Goal: Use online tool/utility: Utilize a website feature to perform a specific function

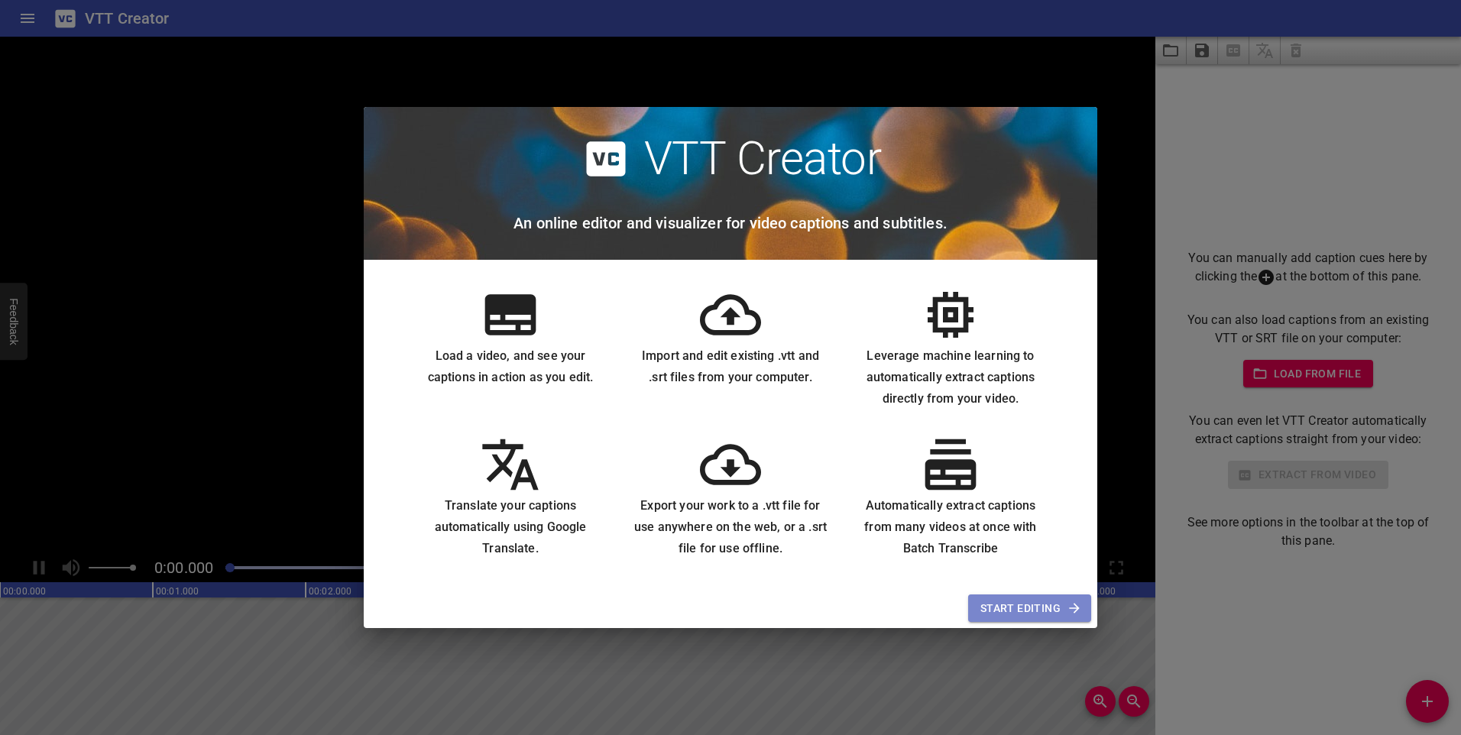
click at [1013, 603] on span "Start Editing" at bounding box center [1030, 608] width 99 height 19
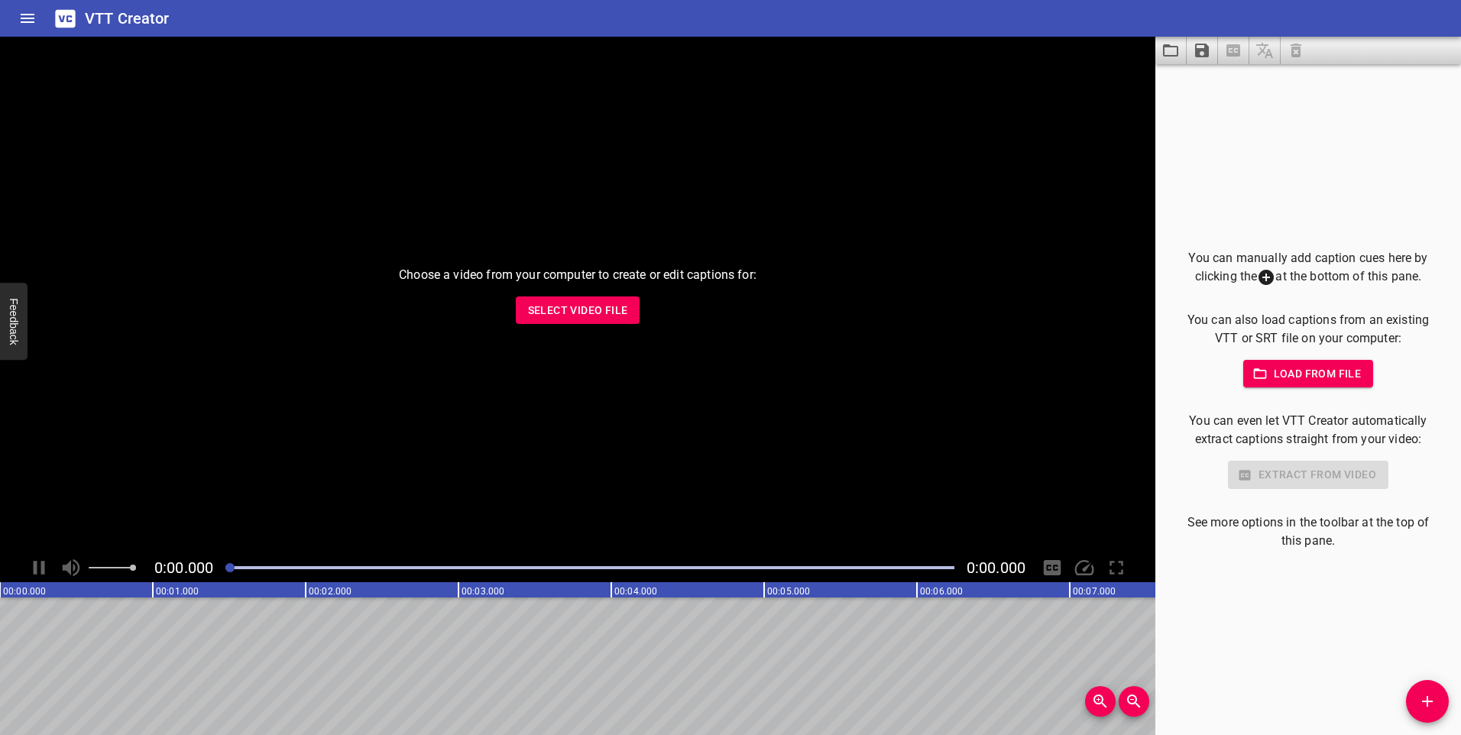
click at [592, 308] on span "Select Video File" at bounding box center [578, 310] width 100 height 19
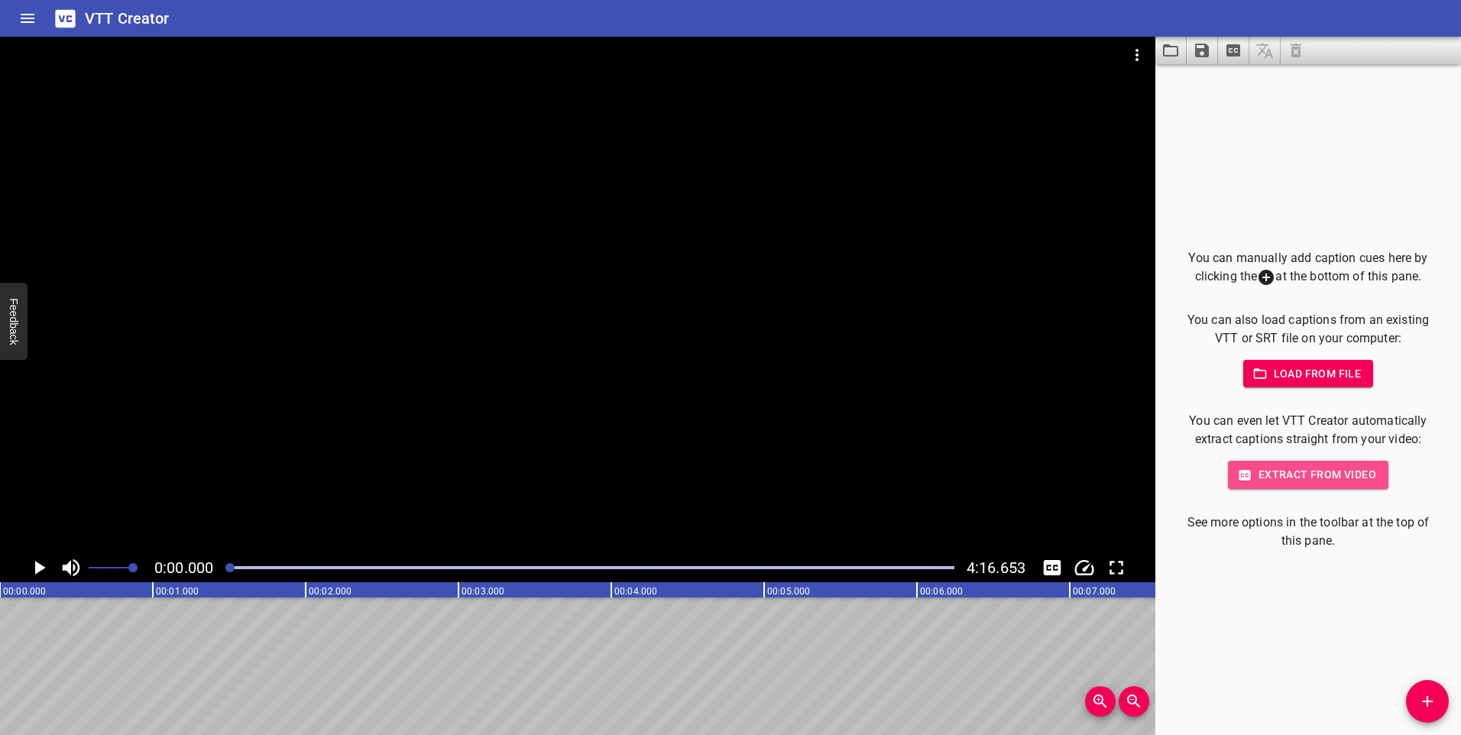
click at [1332, 476] on span "Extract from video" at bounding box center [1308, 474] width 136 height 19
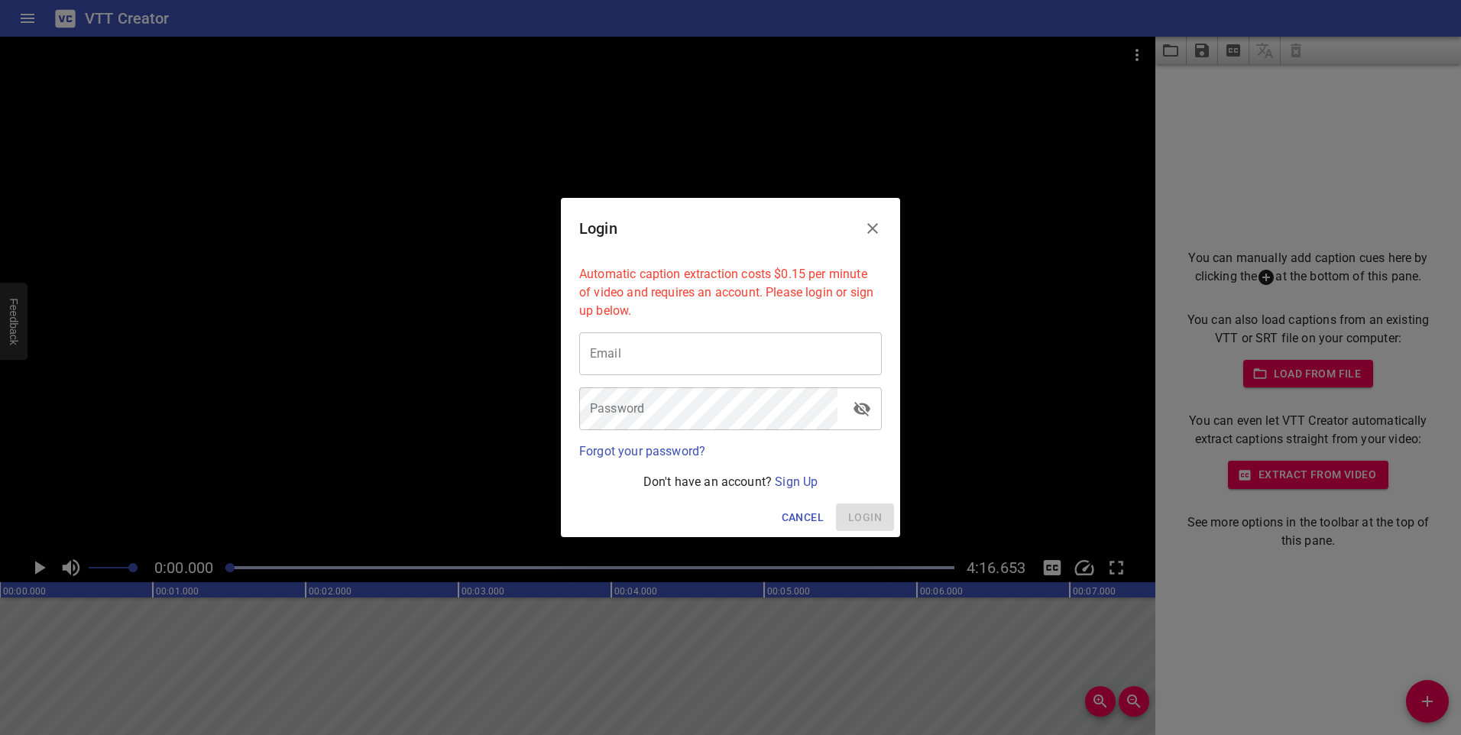
click at [872, 226] on icon "Close" at bounding box center [873, 228] width 18 height 18
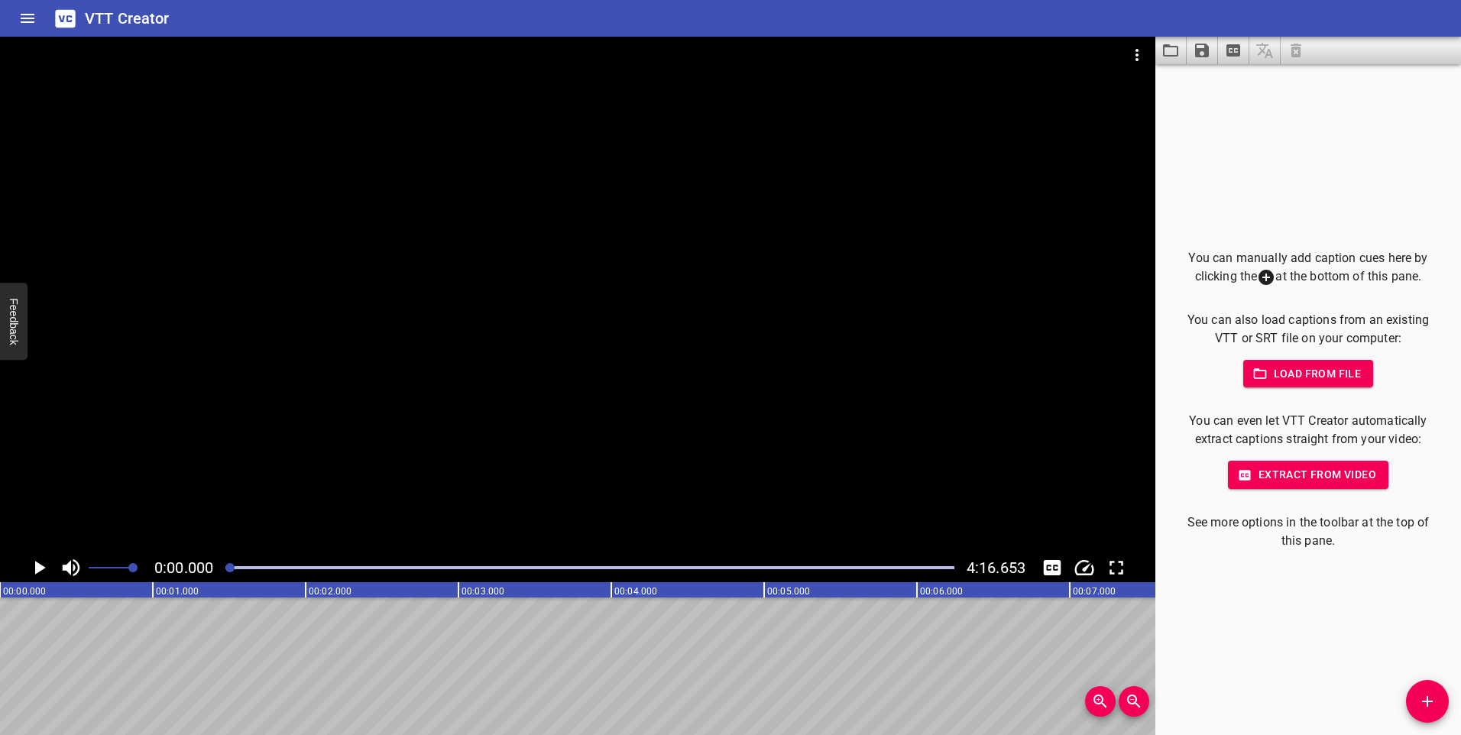
click at [39, 560] on icon "Play/Pause" at bounding box center [39, 567] width 23 height 23
click at [41, 566] on icon "Play/Pause" at bounding box center [39, 568] width 11 height 14
drag, startPoint x: 235, startPoint y: 569, endPoint x: 185, endPoint y: 569, distance: 50.4
click at [185, 569] on div "0:00.000 4:16.653" at bounding box center [578, 567] width 1156 height 29
click at [1268, 276] on icon at bounding box center [1266, 277] width 15 height 15
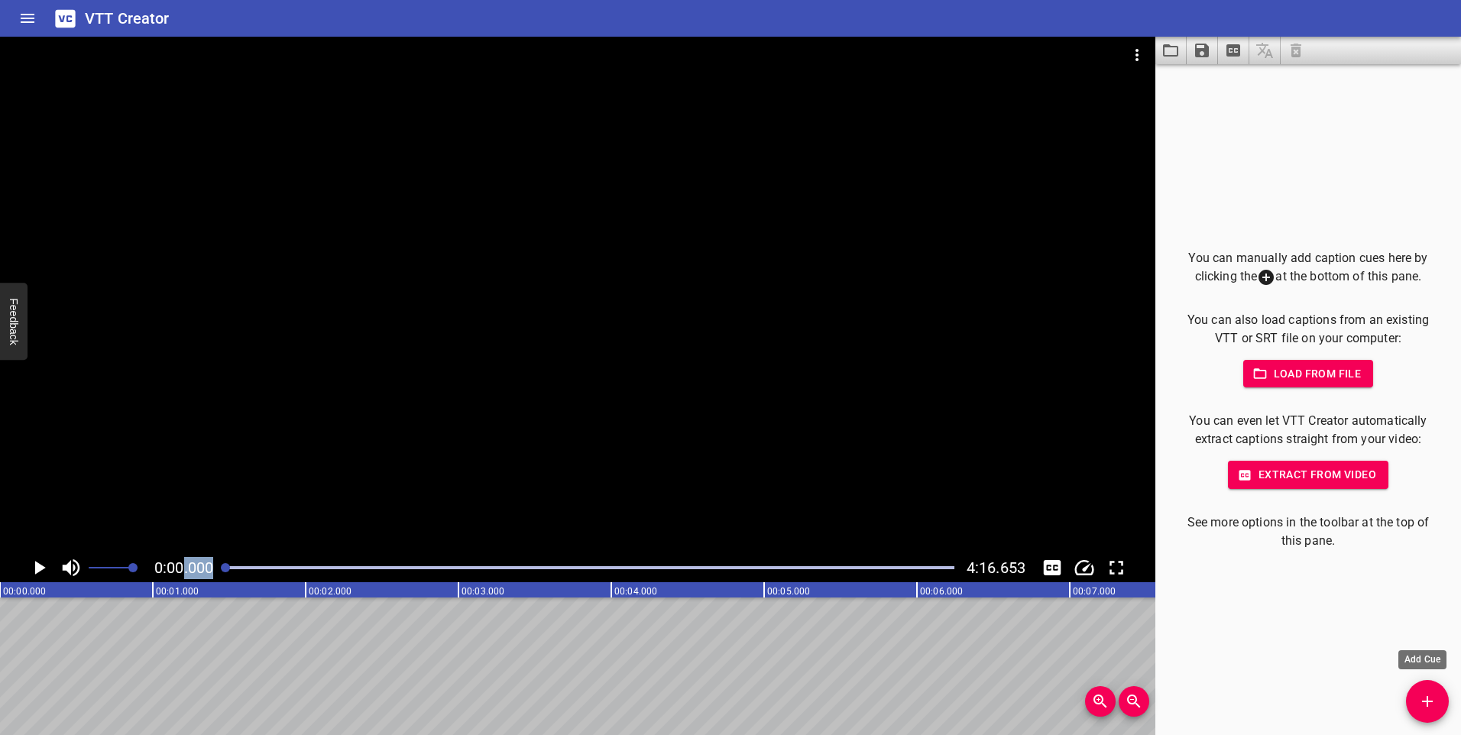
click at [1415, 700] on span "Add Cue" at bounding box center [1427, 701] width 43 height 18
